Goal: Transaction & Acquisition: Purchase product/service

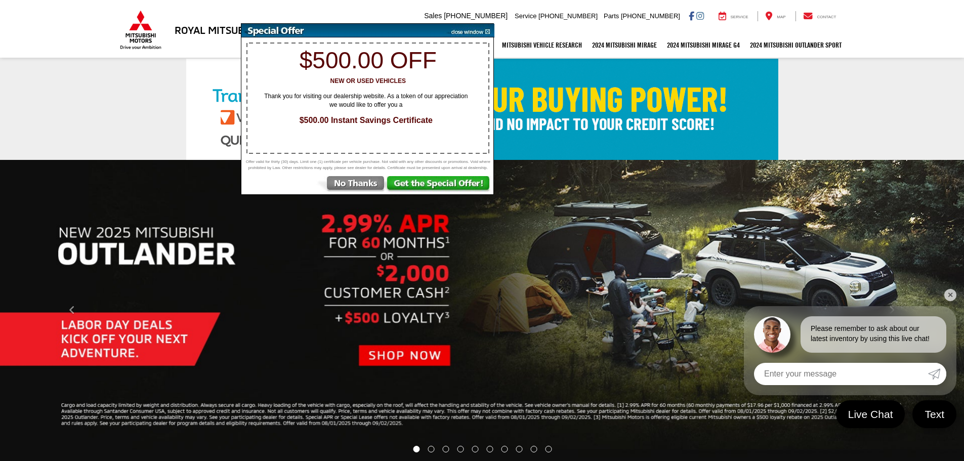
click at [486, 30] on img at bounding box center [468, 31] width 51 height 14
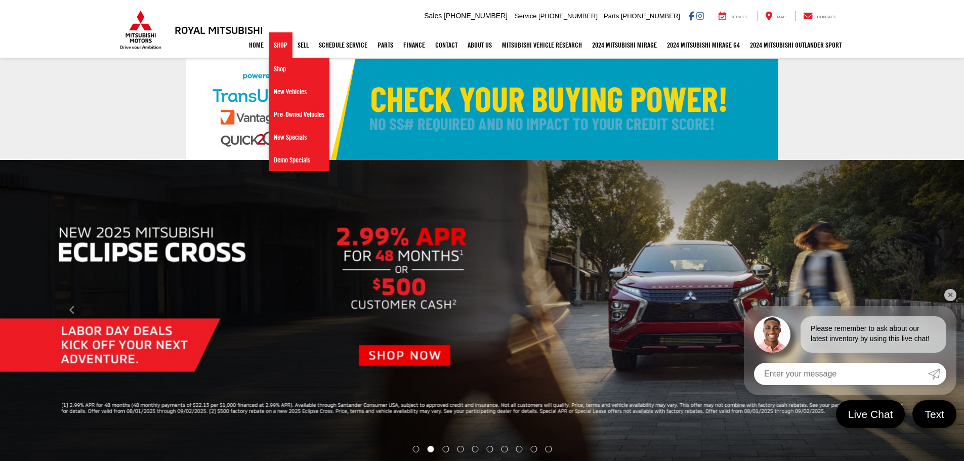
click at [275, 47] on link "Shop" at bounding box center [281, 44] width 24 height 25
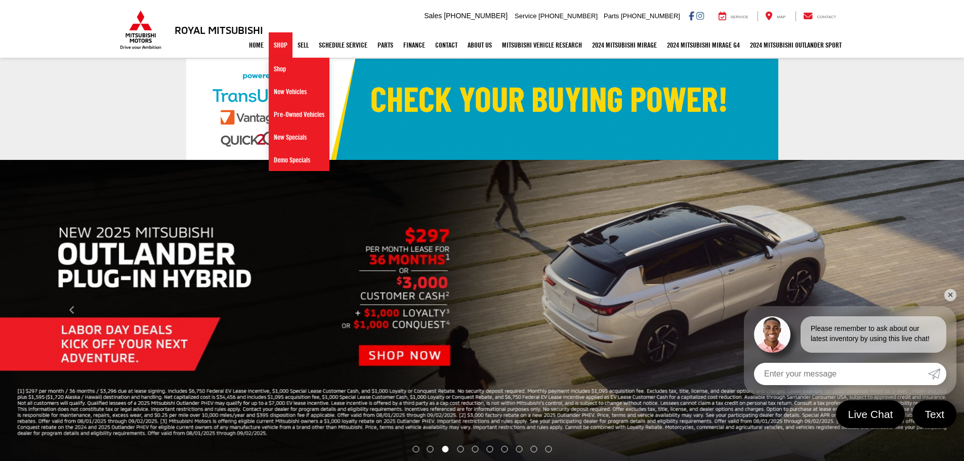
click at [270, 46] on link "Shop" at bounding box center [281, 44] width 24 height 25
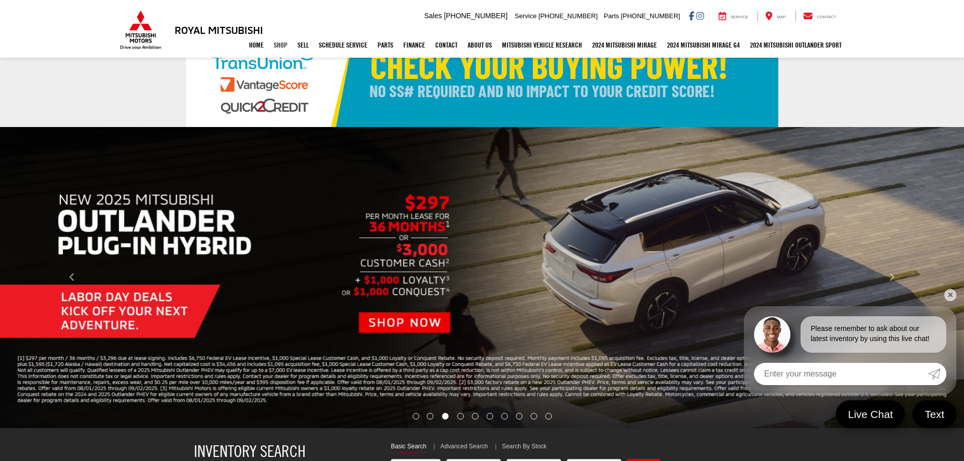
select select "Mitsubishi"
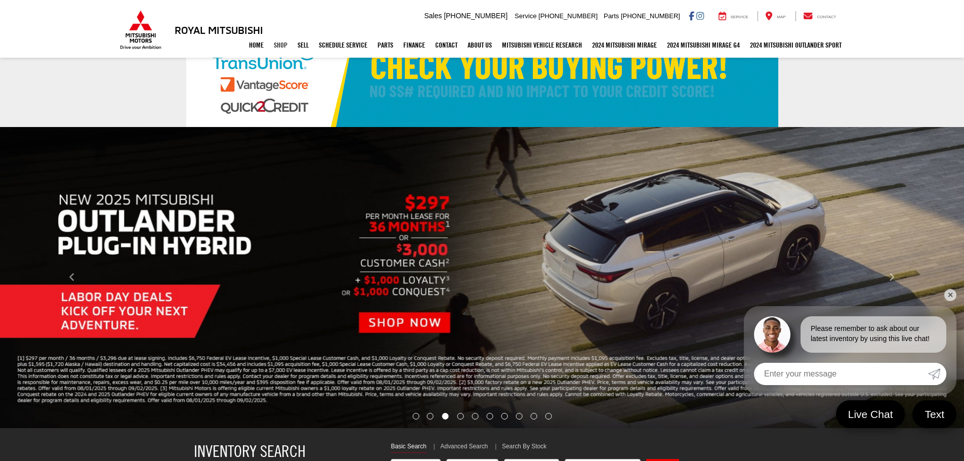
scroll to position [51, 0]
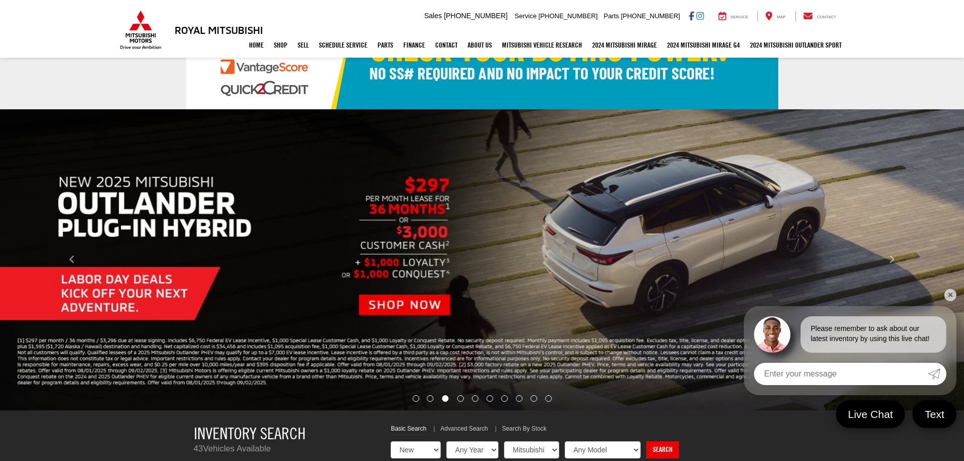
click at [949, 291] on link "✕" at bounding box center [950, 295] width 12 height 12
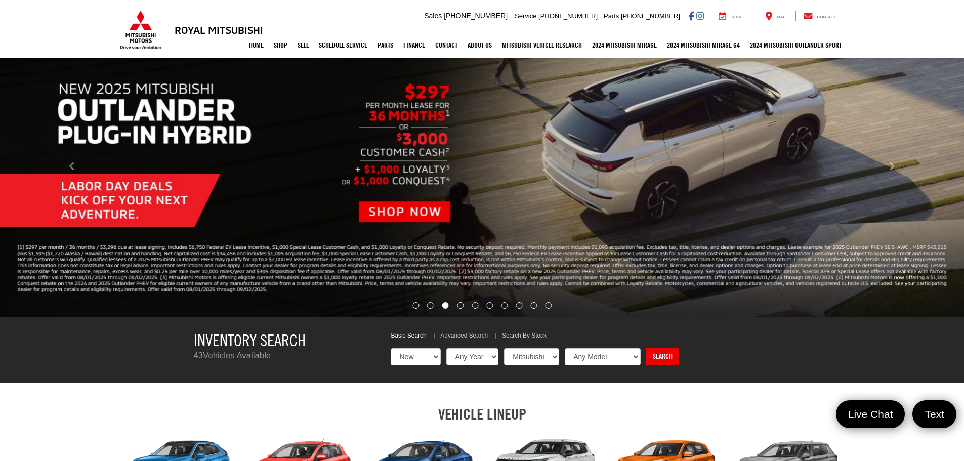
scroll to position [152, 0]
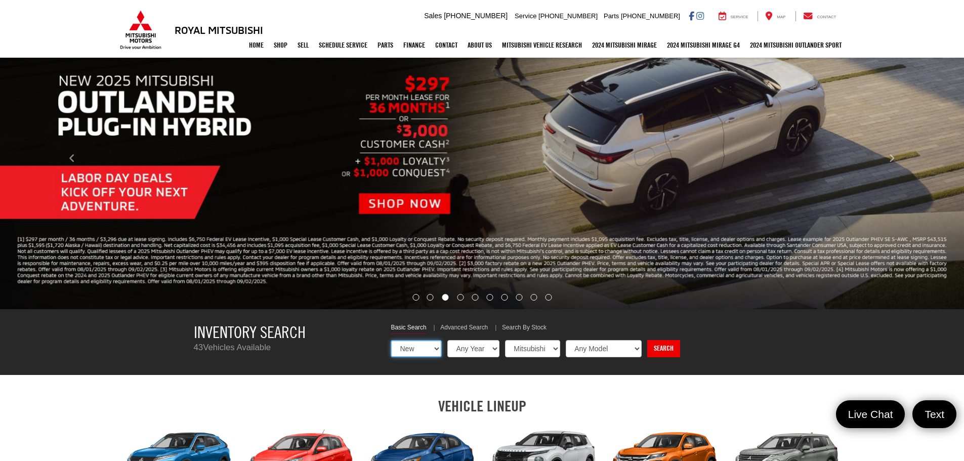
click at [439, 348] on select "New Used Certified" at bounding box center [416, 348] width 51 height 17
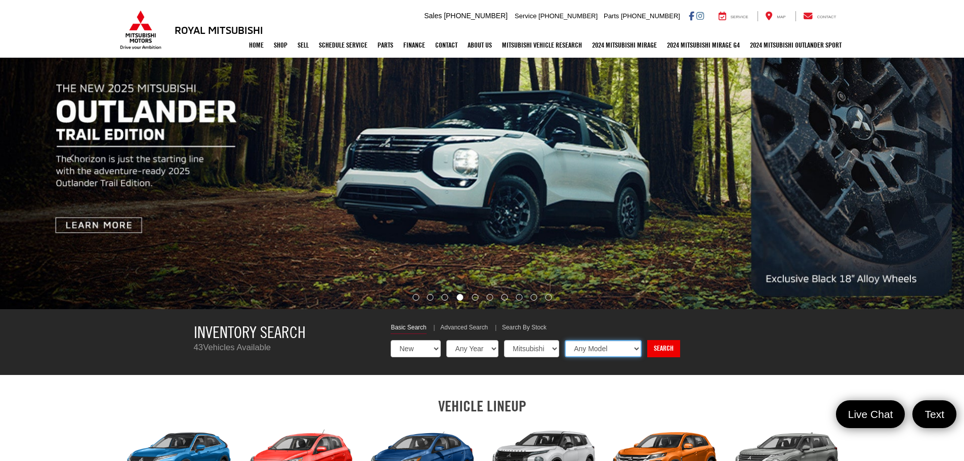
click at [595, 351] on select "Any Model Eclipse Cross Outlander Outlander PHEV Outlander Sport" at bounding box center [603, 348] width 77 height 17
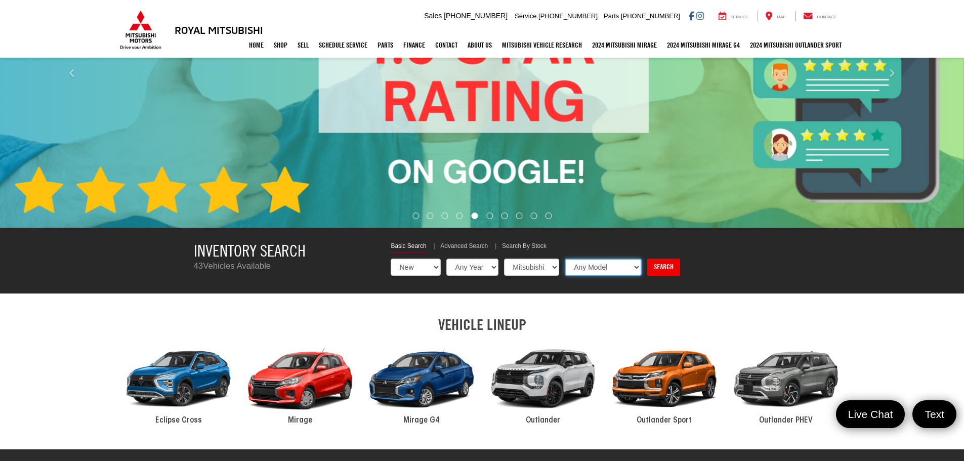
scroll to position [253, 0]
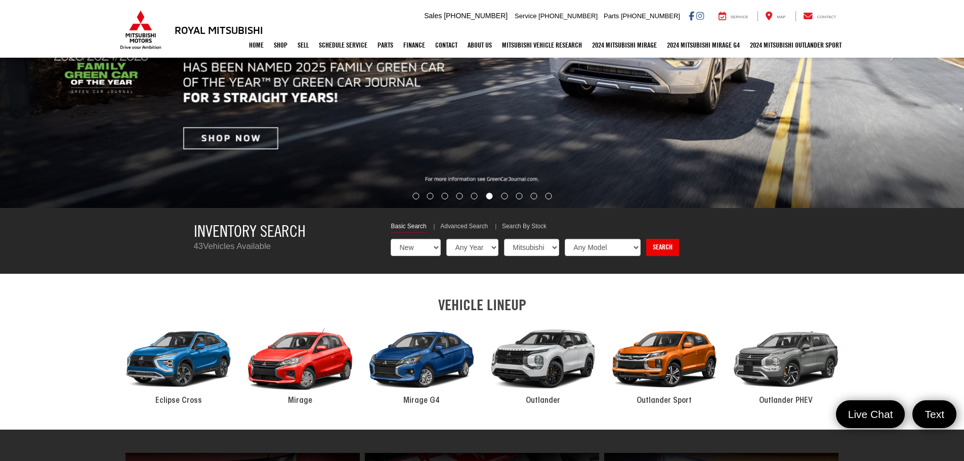
click at [564, 365] on div "2024 Mitsubishi Outlander" at bounding box center [542, 359] width 121 height 82
